Goal: Information Seeking & Learning: Learn about a topic

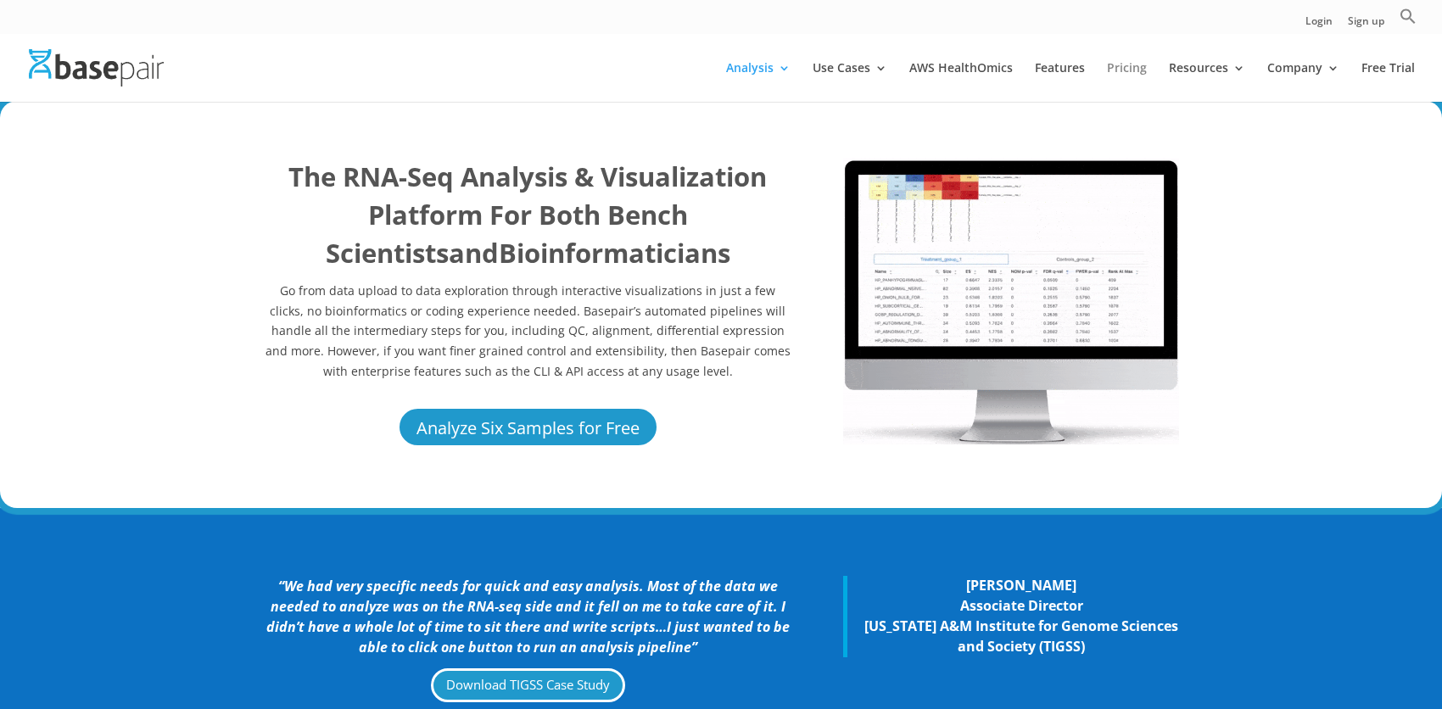
click at [1133, 72] on link "Pricing" at bounding box center [1127, 82] width 40 height 40
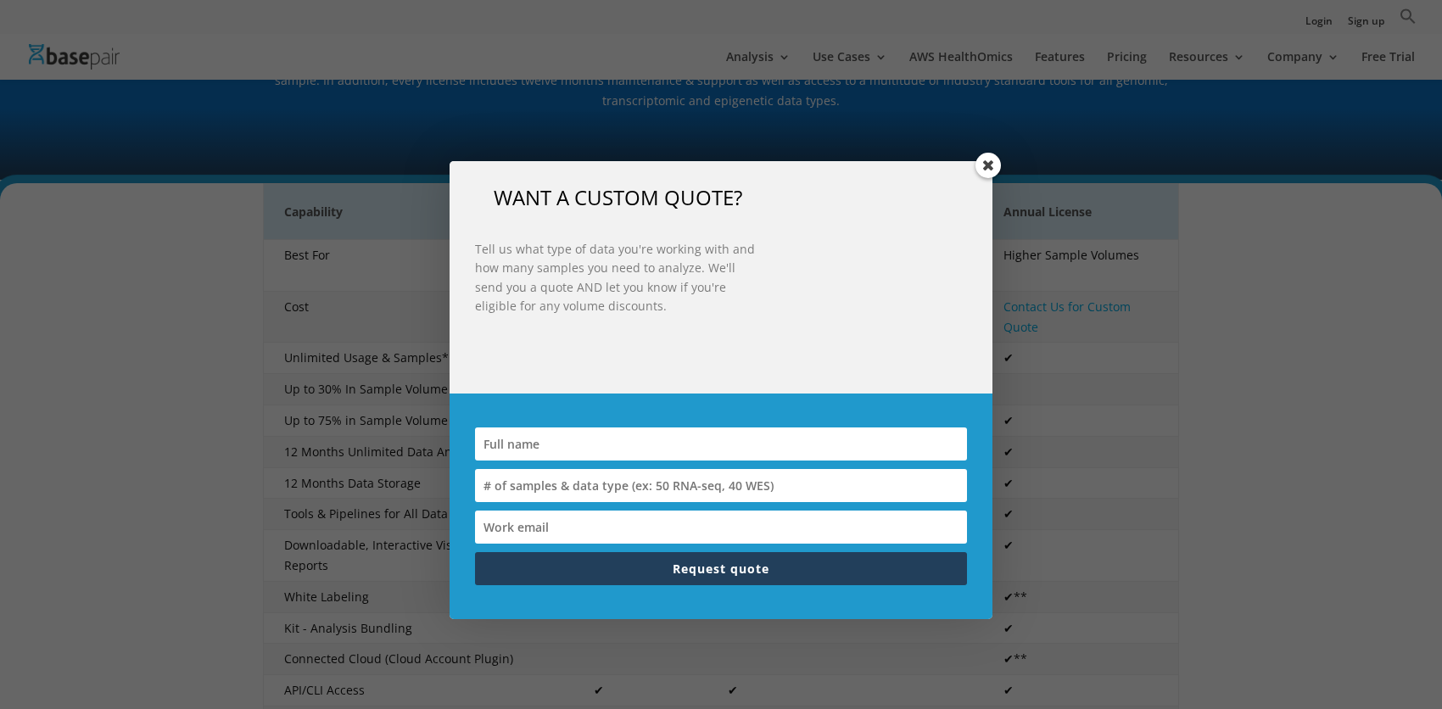
scroll to position [679, 0]
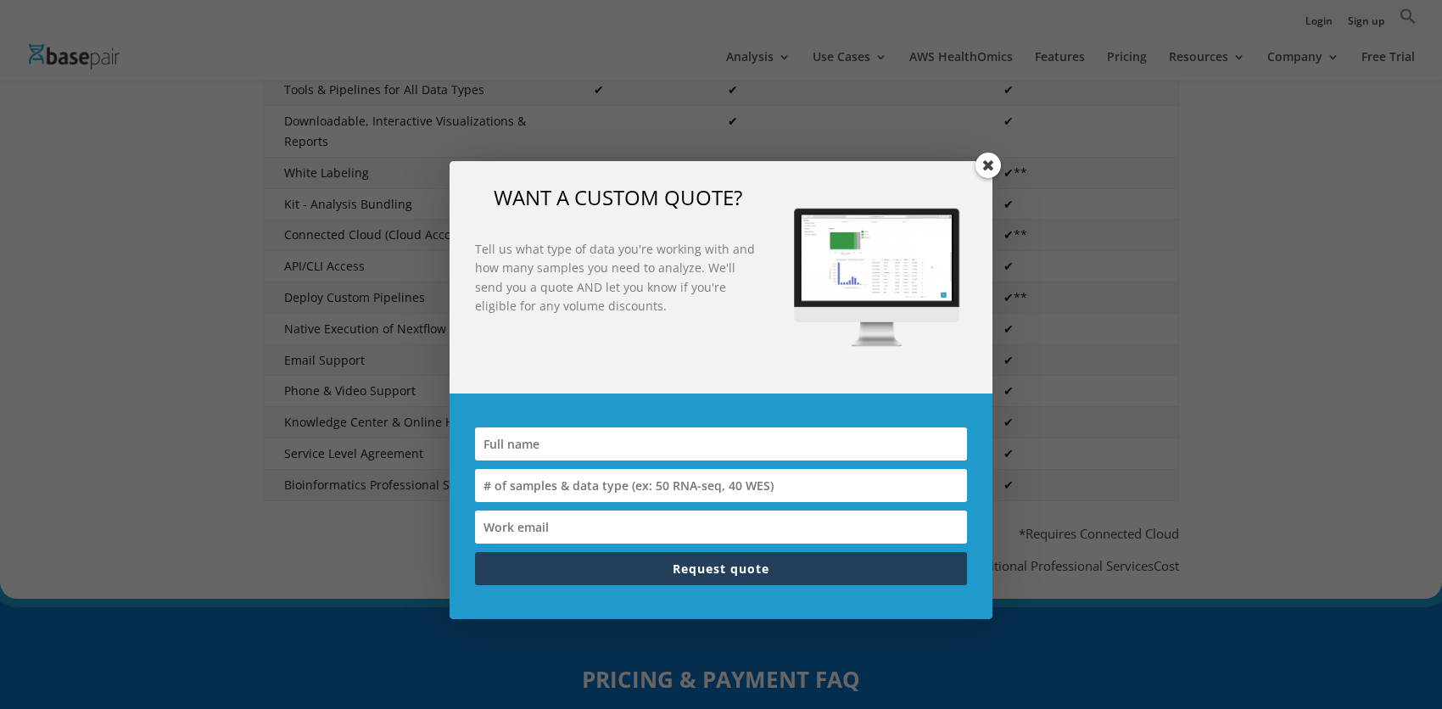
click at [986, 166] on span at bounding box center [988, 165] width 25 height 25
